Goal: Check status

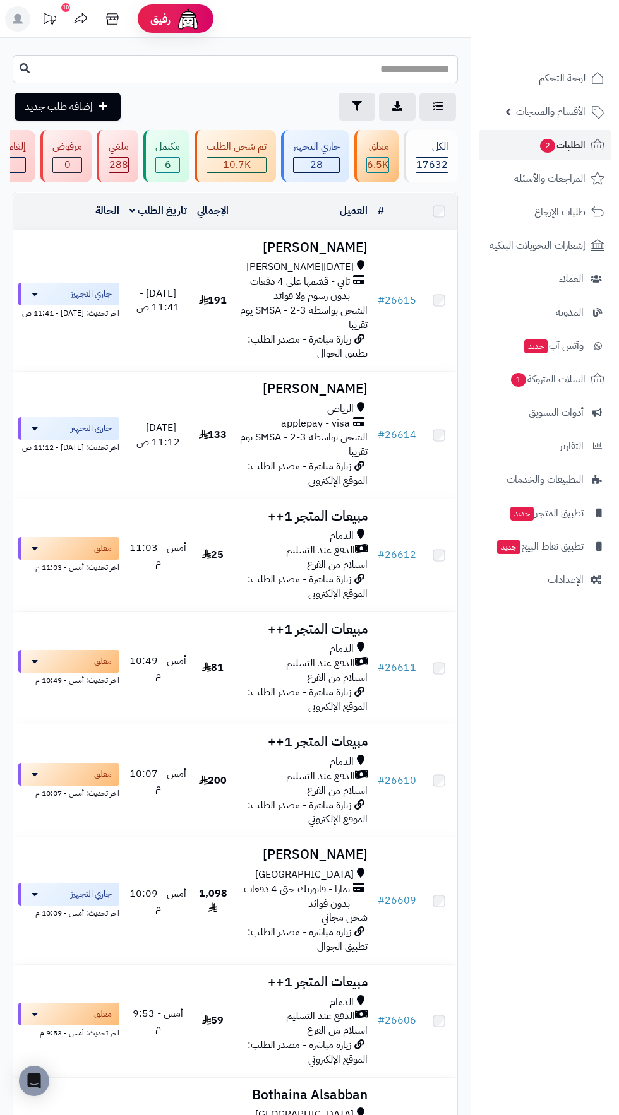
scroll to position [2295, 0]
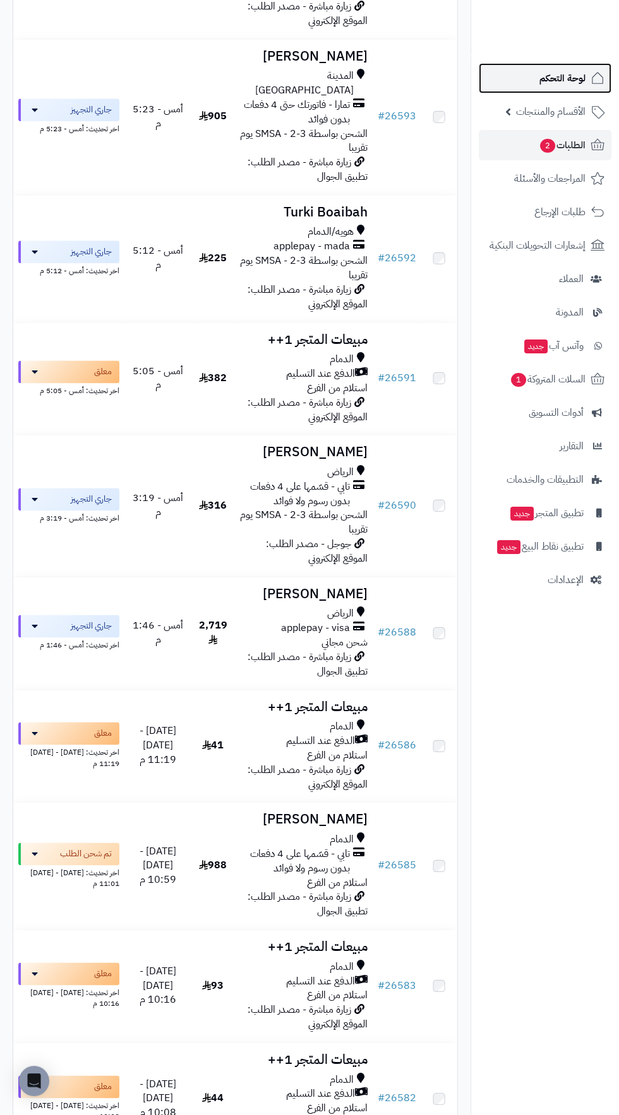
click at [567, 78] on span "لوحة التحكم" at bounding box center [562, 78] width 46 height 18
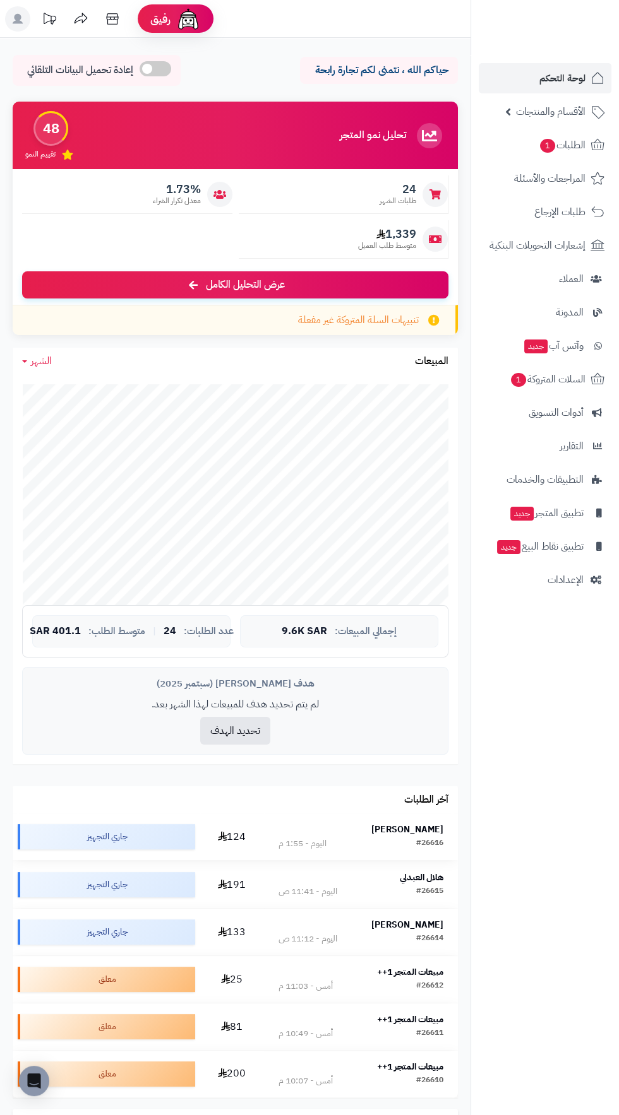
click at [418, 823] on strong "Ghaleb Kousa" at bounding box center [407, 829] width 72 height 13
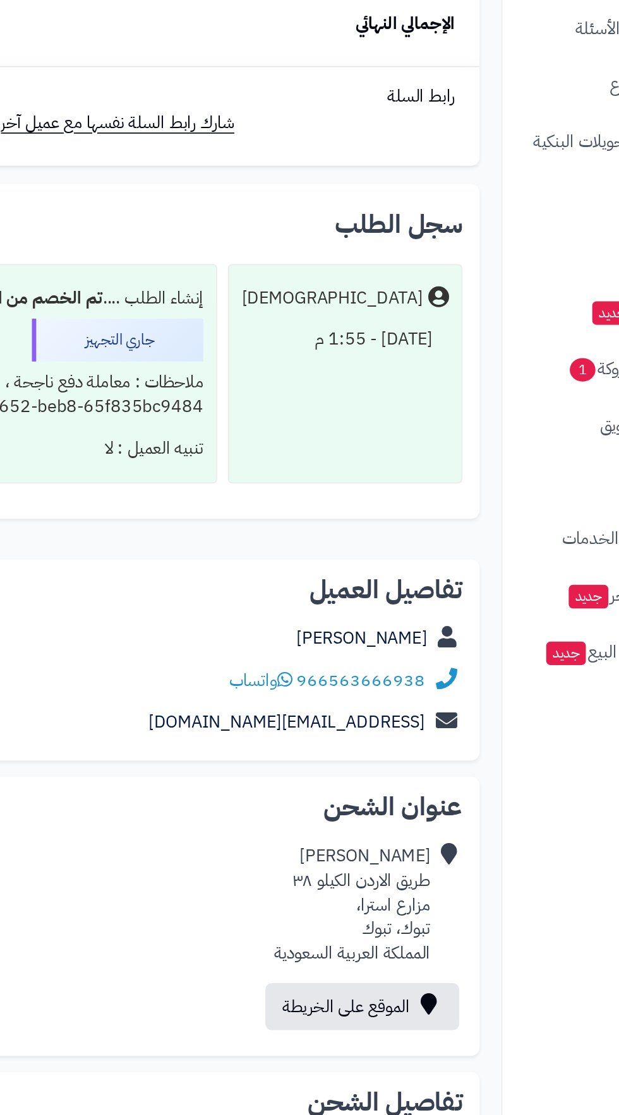
scroll to position [557, 0]
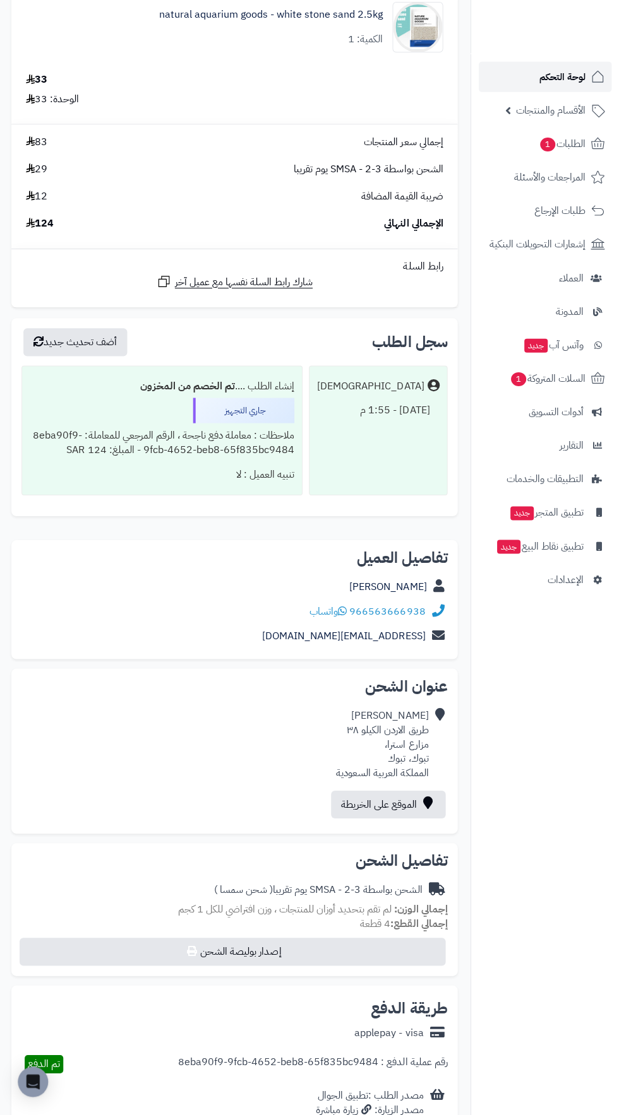
click at [581, 78] on span "لوحة التحكم" at bounding box center [562, 78] width 46 height 18
